Goal: Task Accomplishment & Management: Manage account settings

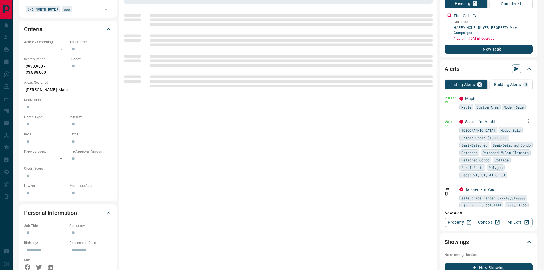
scroll to position [143, 0]
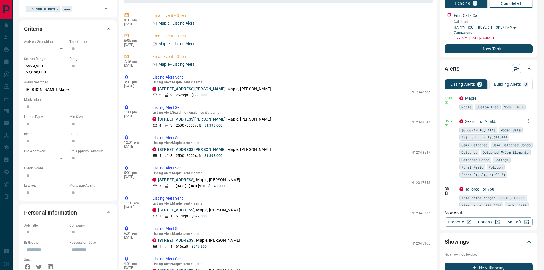
click at [526, 123] on icon "button" at bounding box center [528, 120] width 5 height 5
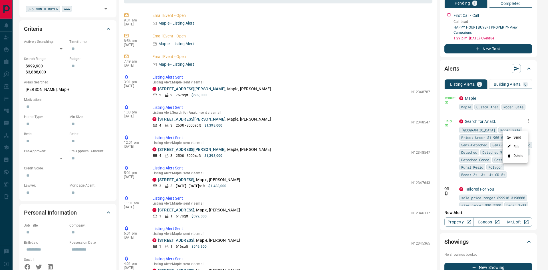
click at [514, 157] on li "Delete" at bounding box center [515, 155] width 25 height 9
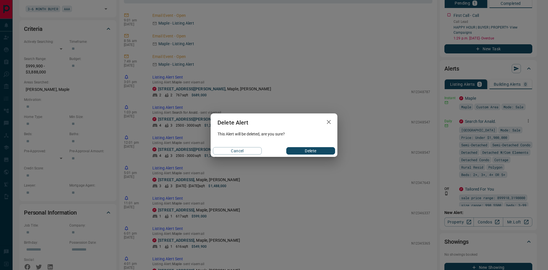
click at [292, 149] on button "Delete" at bounding box center [310, 150] width 49 height 7
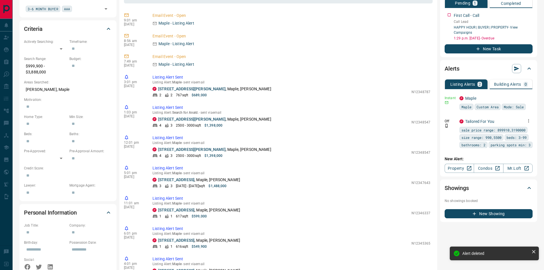
click at [528, 123] on icon "button" at bounding box center [528, 120] width 5 height 5
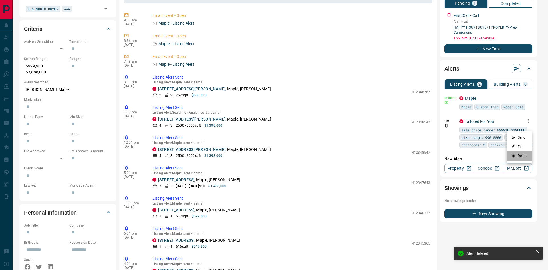
click at [519, 157] on li "Delete" at bounding box center [519, 155] width 25 height 9
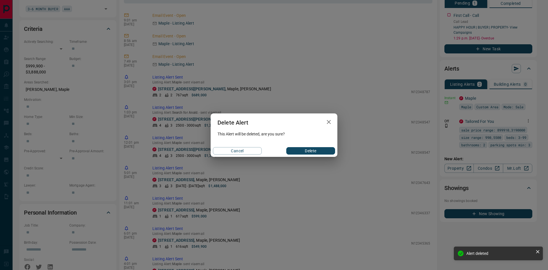
click at [318, 149] on button "Delete" at bounding box center [310, 150] width 49 height 7
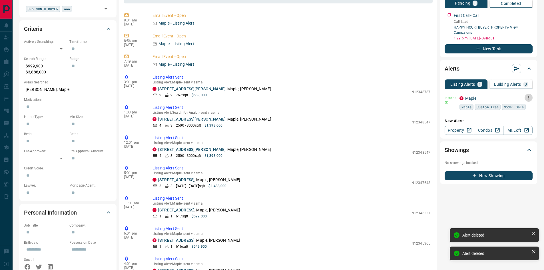
click at [528, 100] on icon "button" at bounding box center [528, 97] width 5 height 5
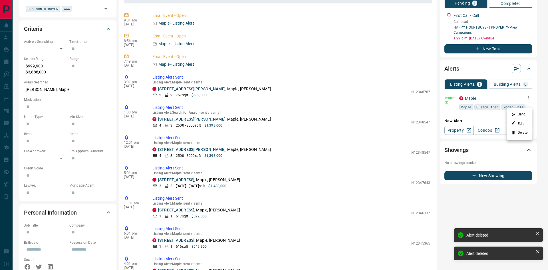
click at [515, 133] on icon at bounding box center [514, 133] width 4 height 4
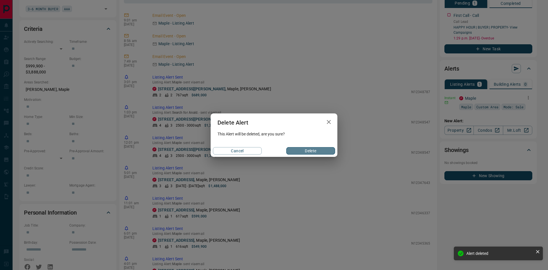
click at [299, 149] on button "Delete" at bounding box center [310, 150] width 49 height 7
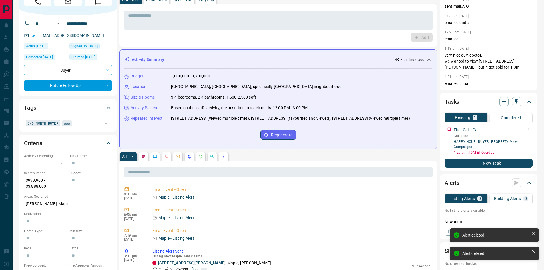
scroll to position [0, 0]
